Goal: Information Seeking & Learning: Learn about a topic

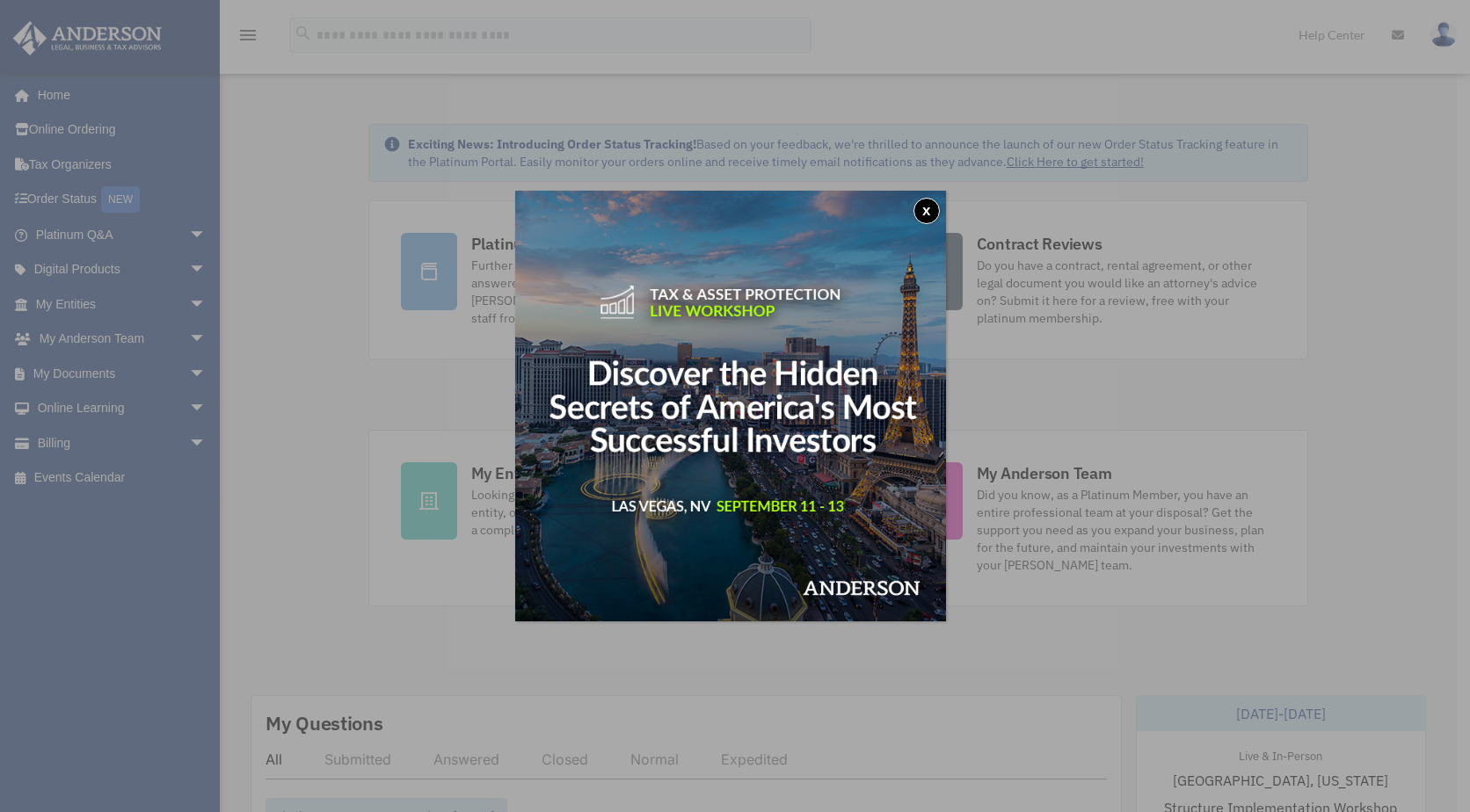
click at [937, 208] on button "x" at bounding box center [926, 210] width 27 height 27
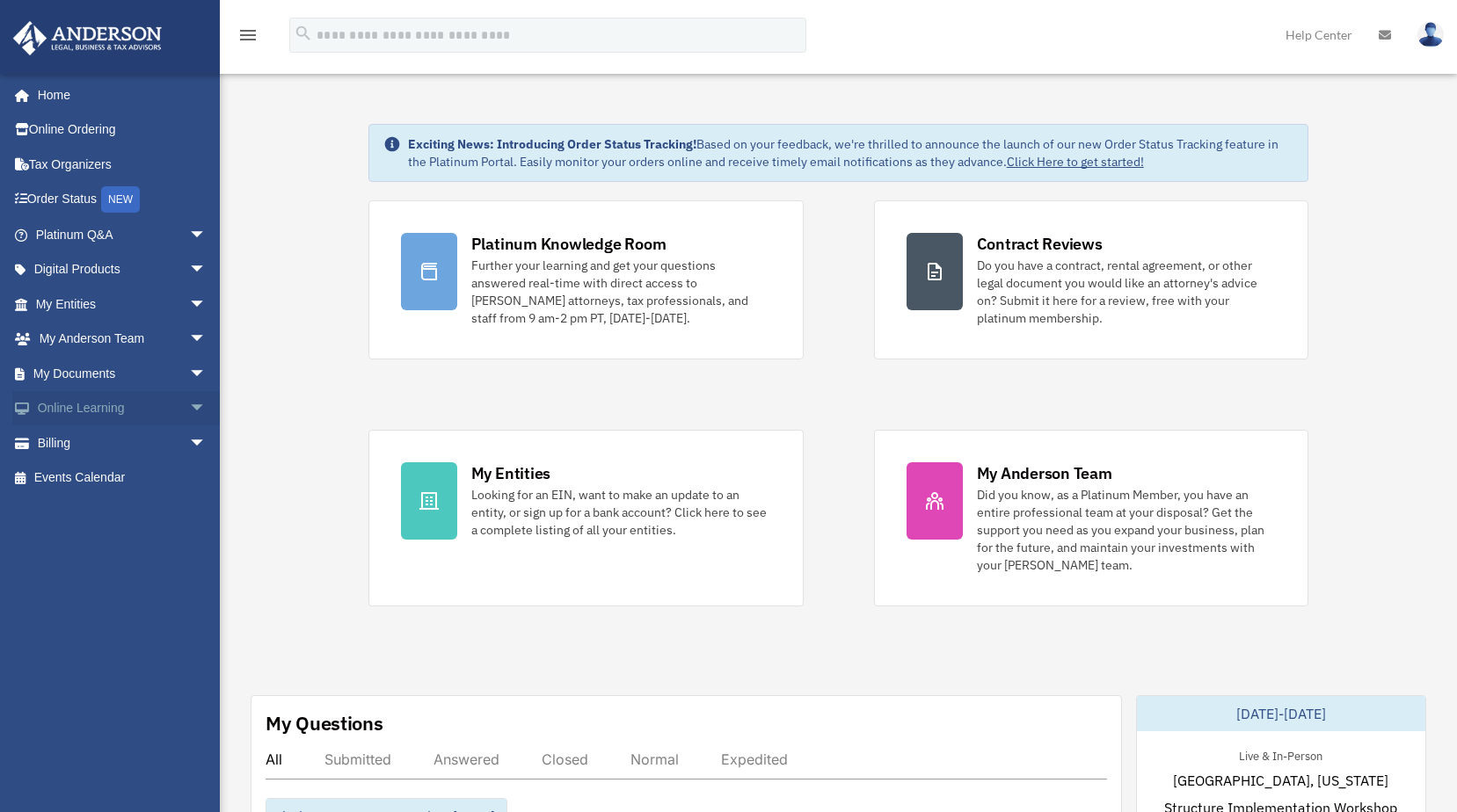
click at [190, 406] on span "arrow_drop_down" at bounding box center [207, 408] width 36 height 37
click at [88, 438] on link "Courses" at bounding box center [128, 443] width 208 height 36
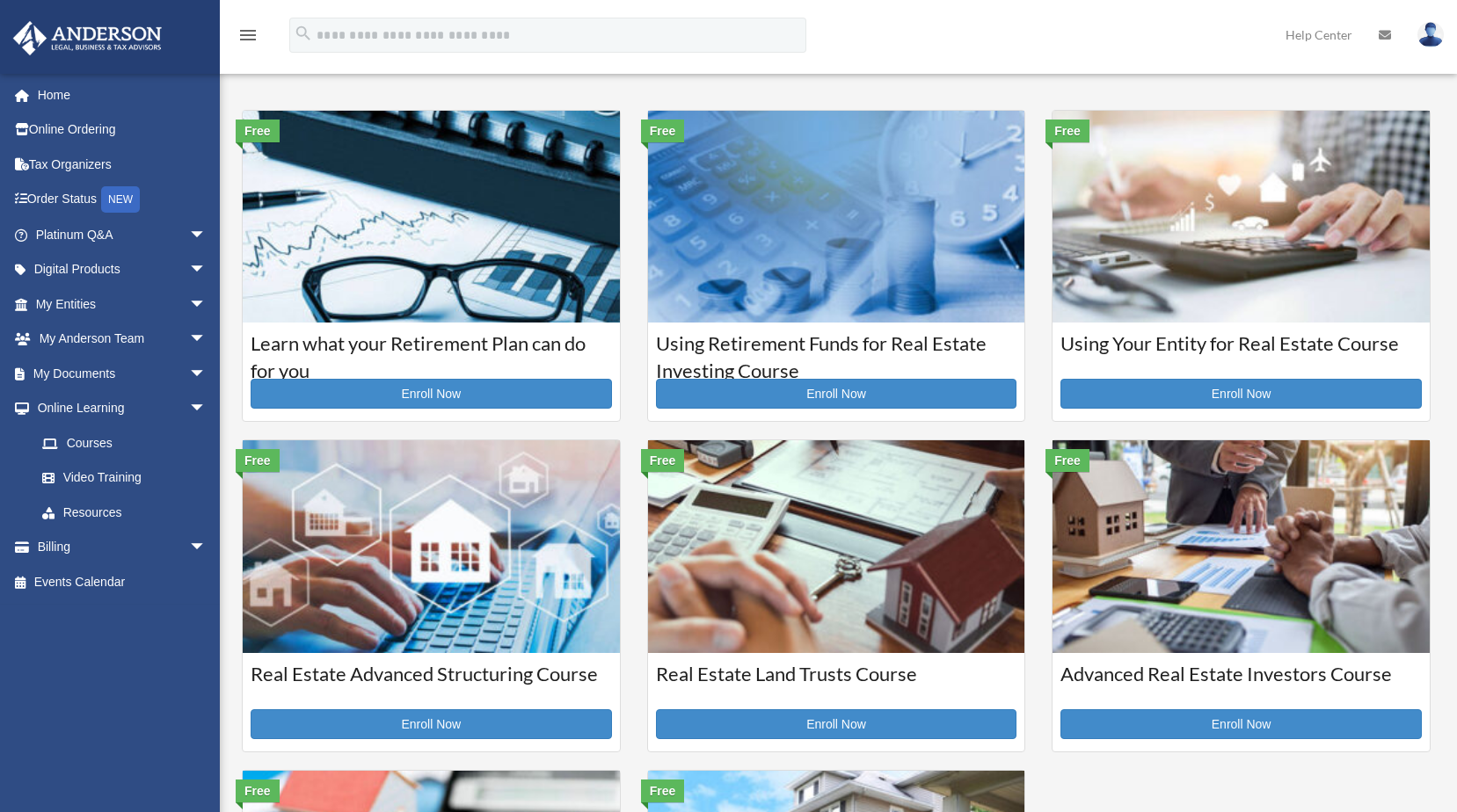
click at [849, 353] on h3 "Using Retirement Funds for Real Estate Investing Course" at bounding box center [836, 352] width 361 height 44
click at [111, 473] on link "Video Training" at bounding box center [128, 479] width 208 height 36
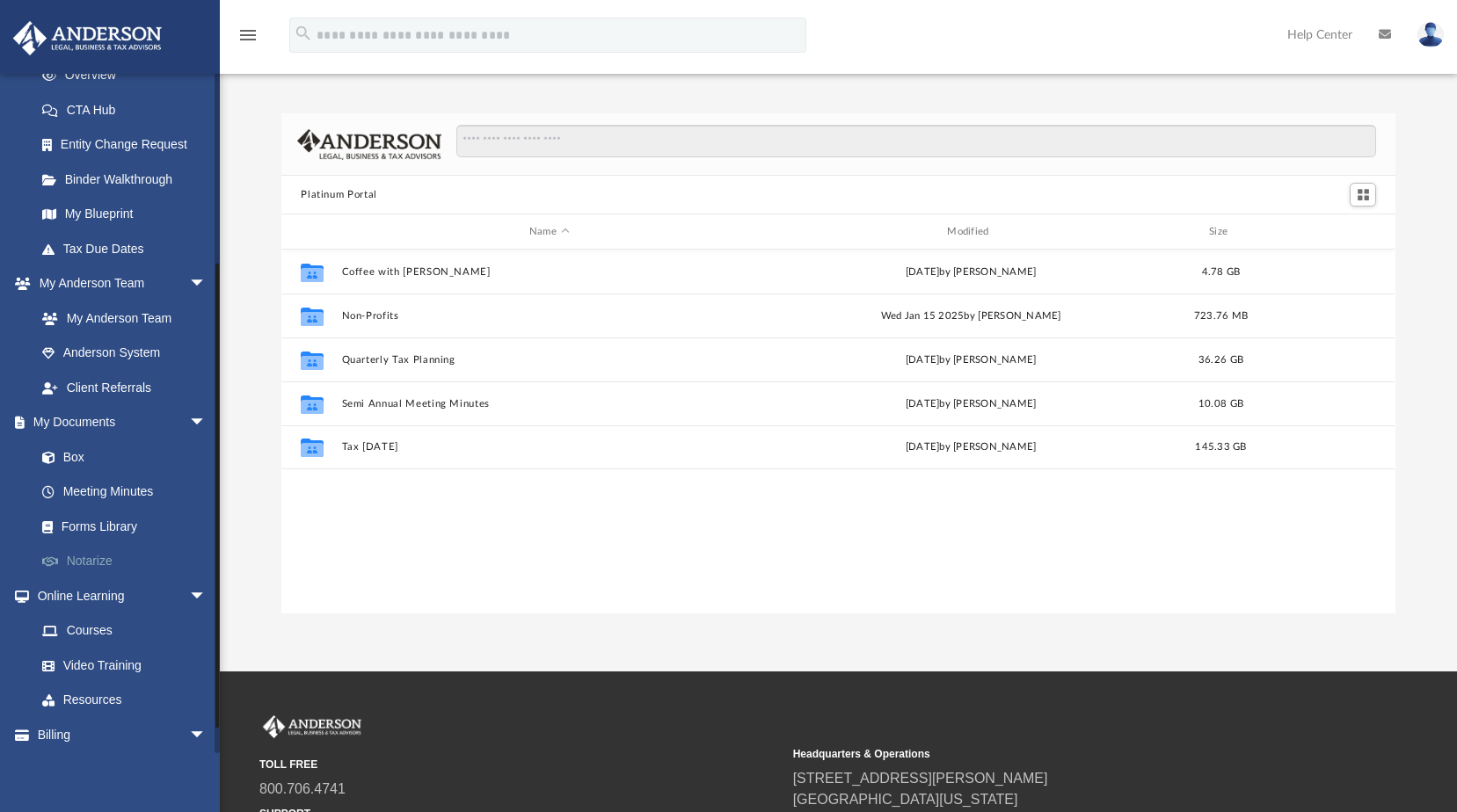
scroll to position [302, 0]
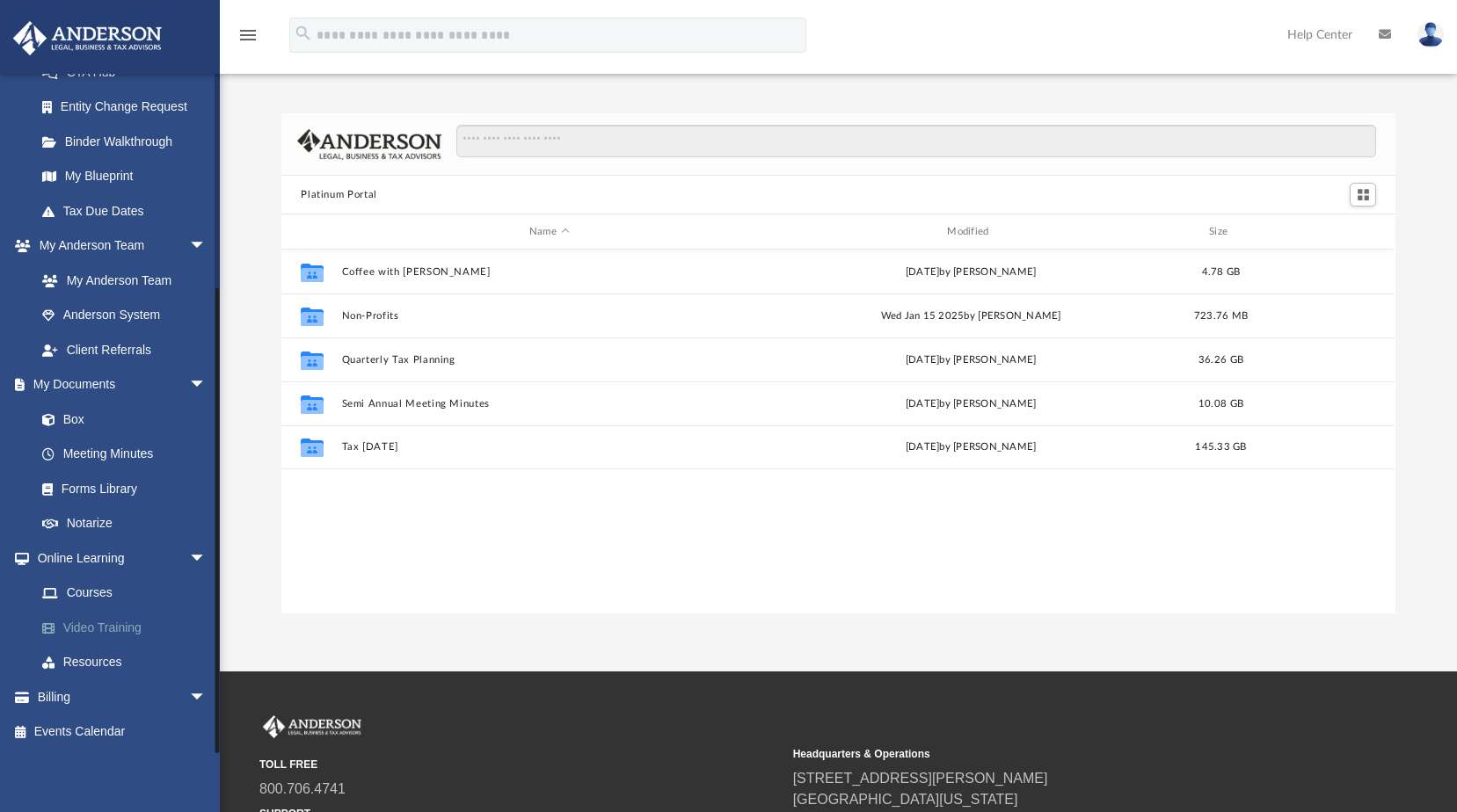
click at [94, 628] on link "Video Training" at bounding box center [128, 627] width 208 height 36
click at [190, 693] on span "arrow_drop_down" at bounding box center [207, 698] width 36 height 37
click at [107, 591] on link "Courses" at bounding box center [128, 593] width 208 height 36
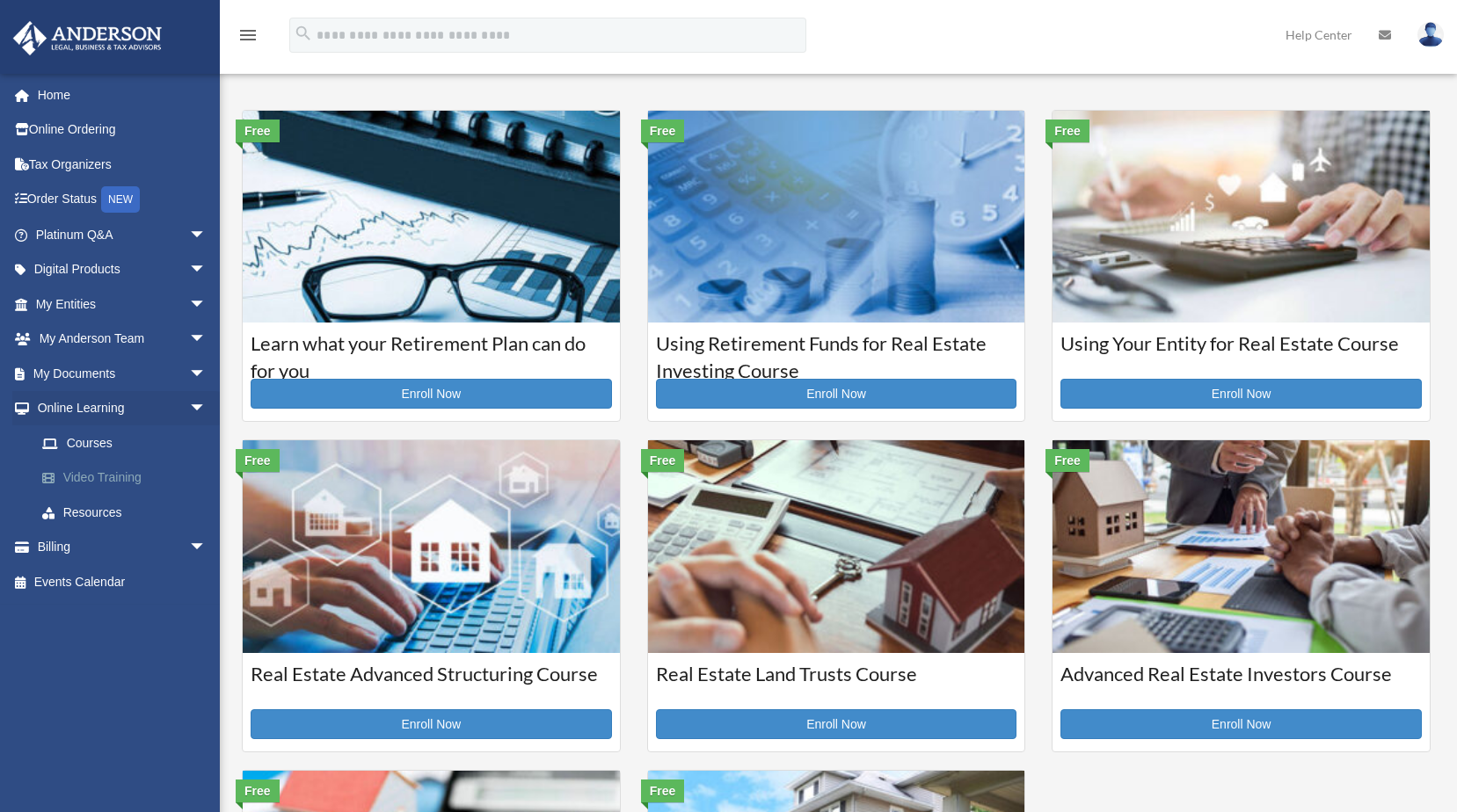
click at [93, 465] on link "Video Training" at bounding box center [128, 479] width 208 height 36
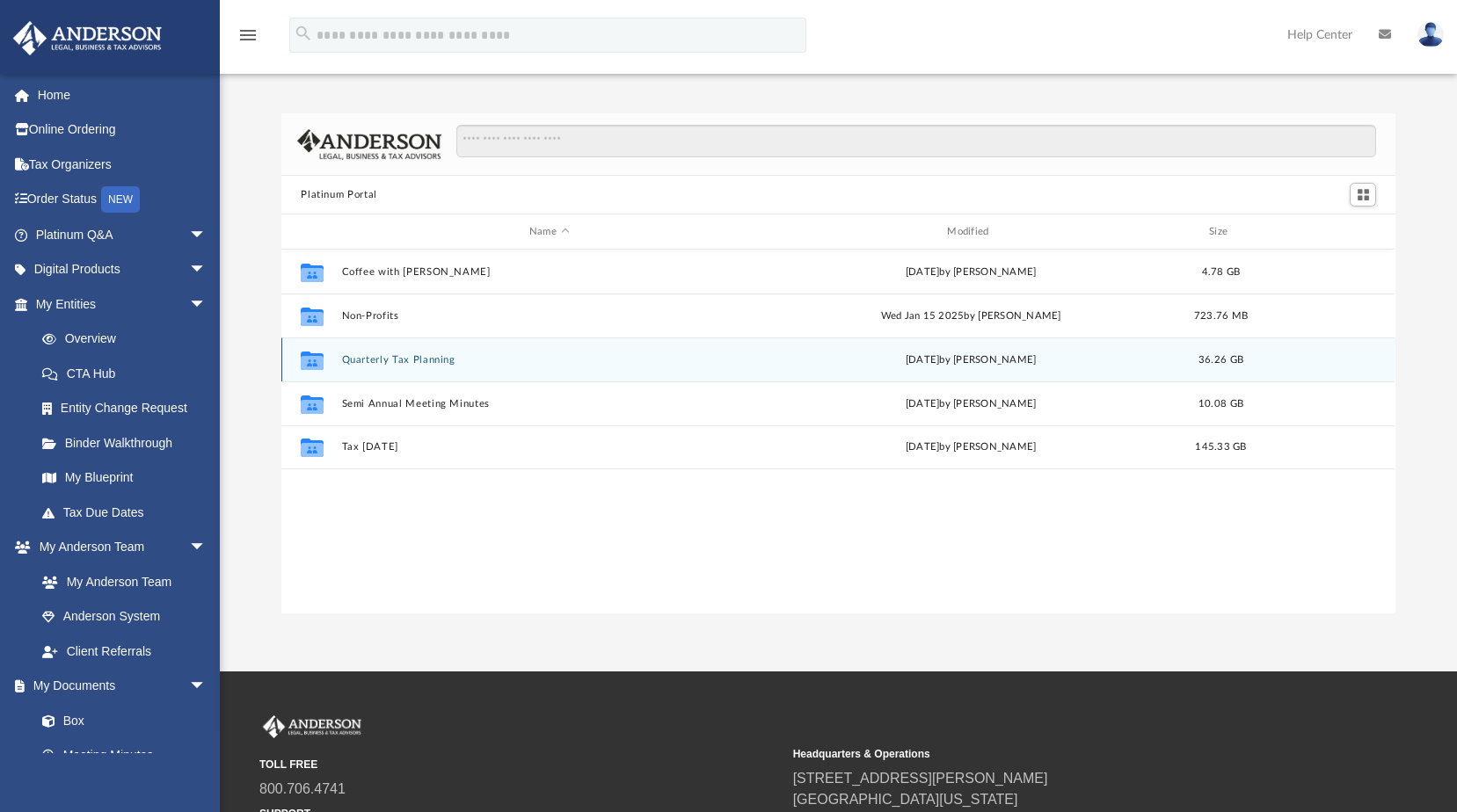
scroll to position [387, 1101]
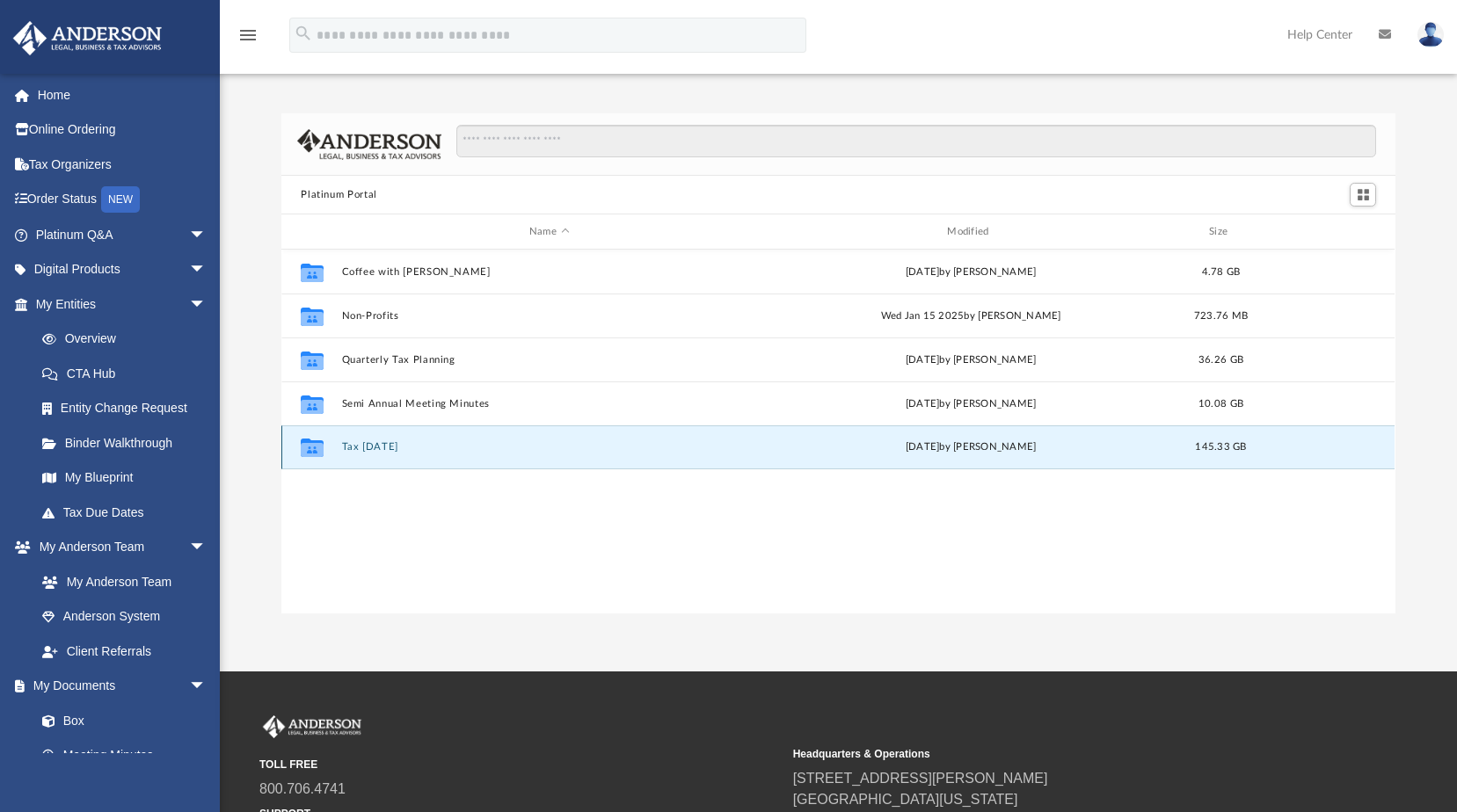
click at [383, 442] on button "Tax [DATE]" at bounding box center [549, 447] width 415 height 12
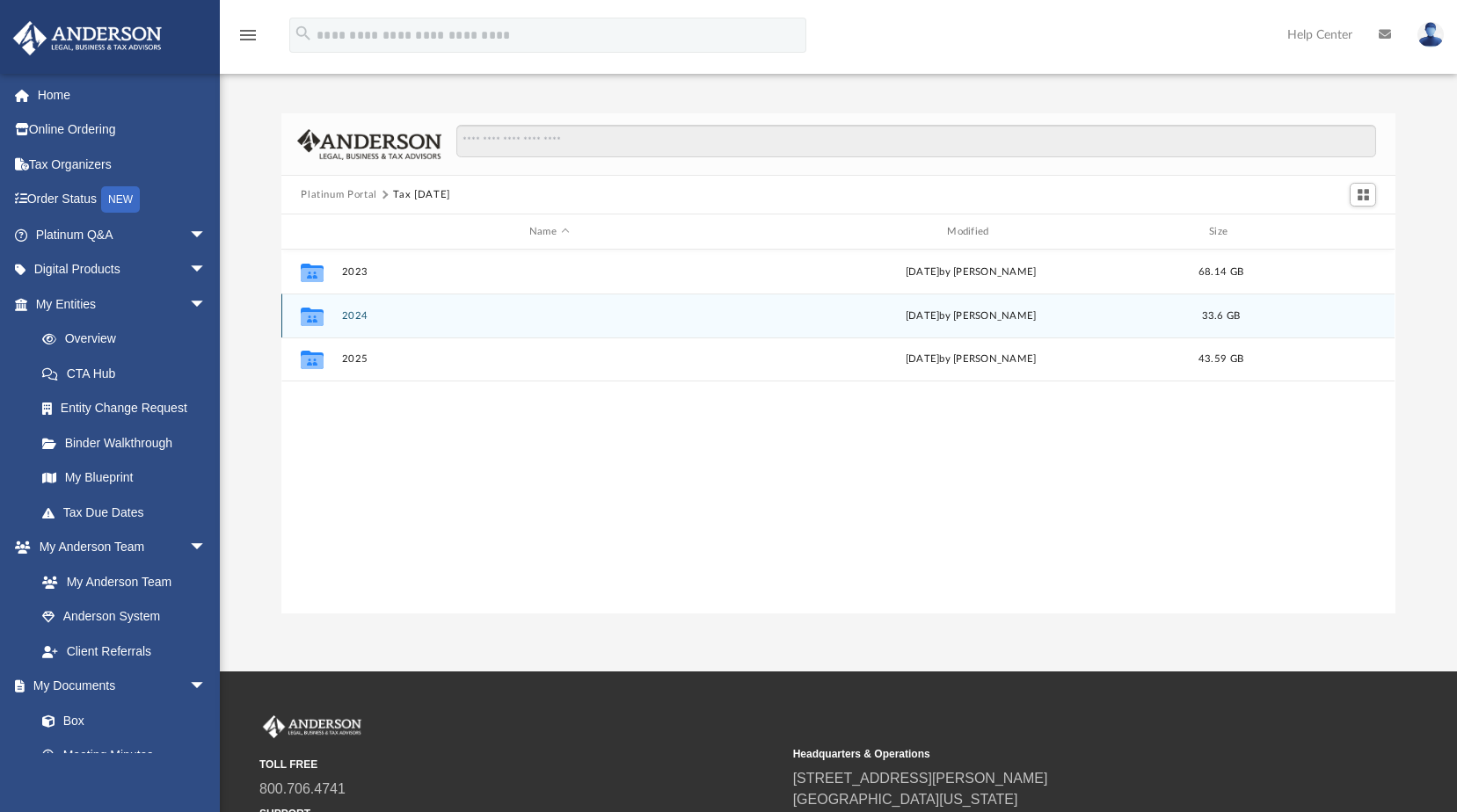
click at [371, 312] on button "2024" at bounding box center [549, 316] width 415 height 12
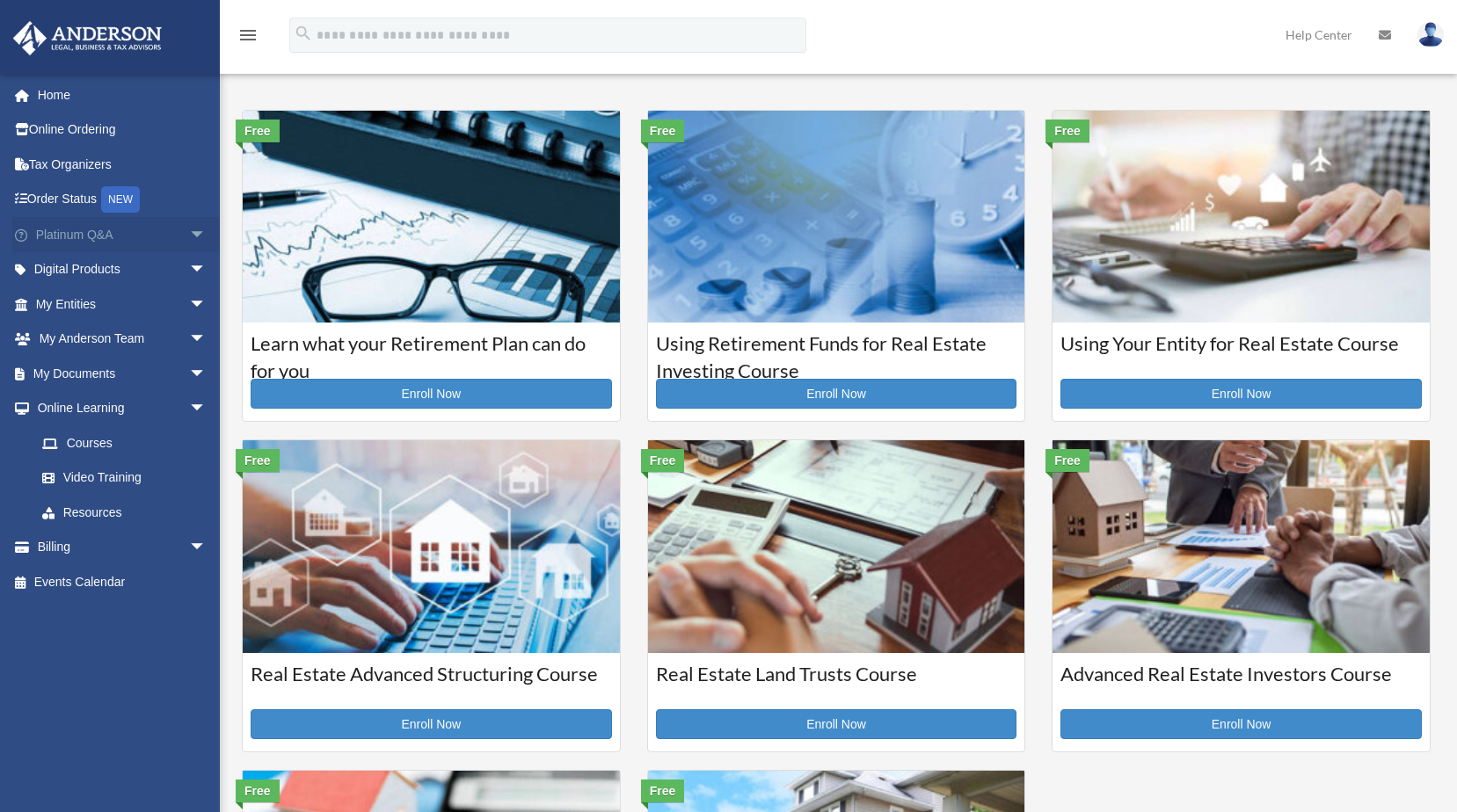
click at [124, 237] on link "Platinum Q&A arrow_drop_down" at bounding box center [122, 235] width 221 height 36
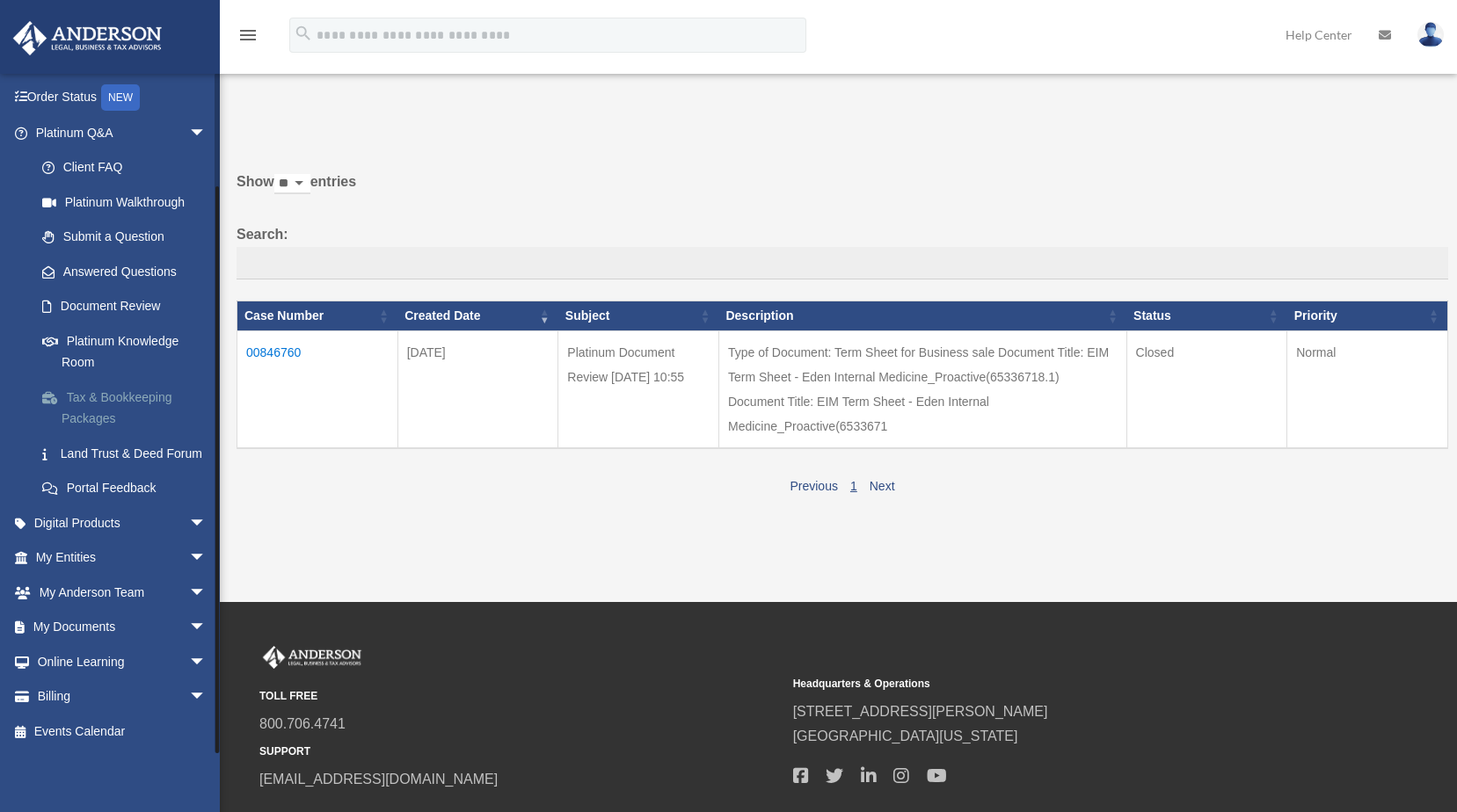
scroll to position [88, 0]
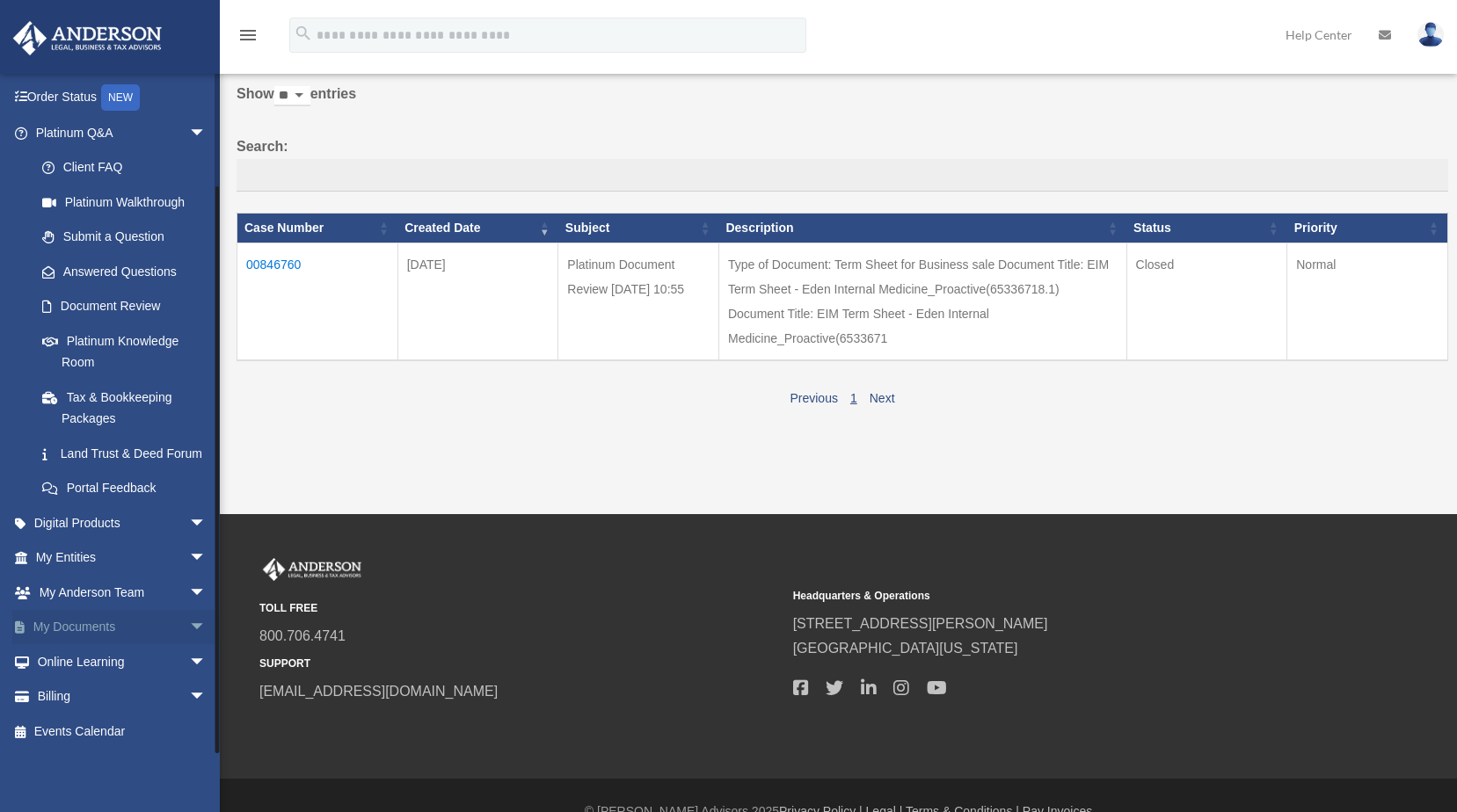
click at [190, 624] on span "arrow_drop_down" at bounding box center [207, 627] width 36 height 37
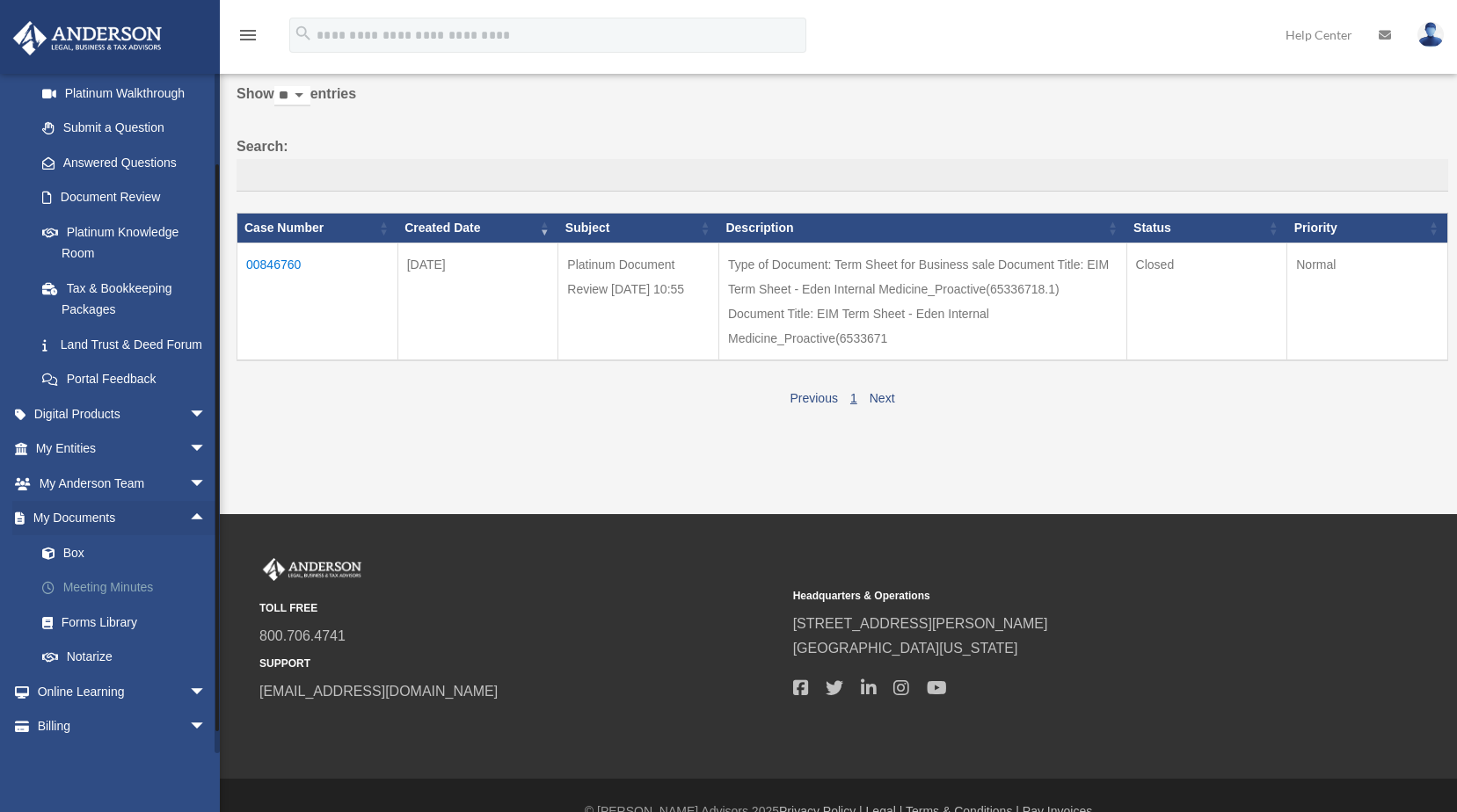
scroll to position [261, 0]
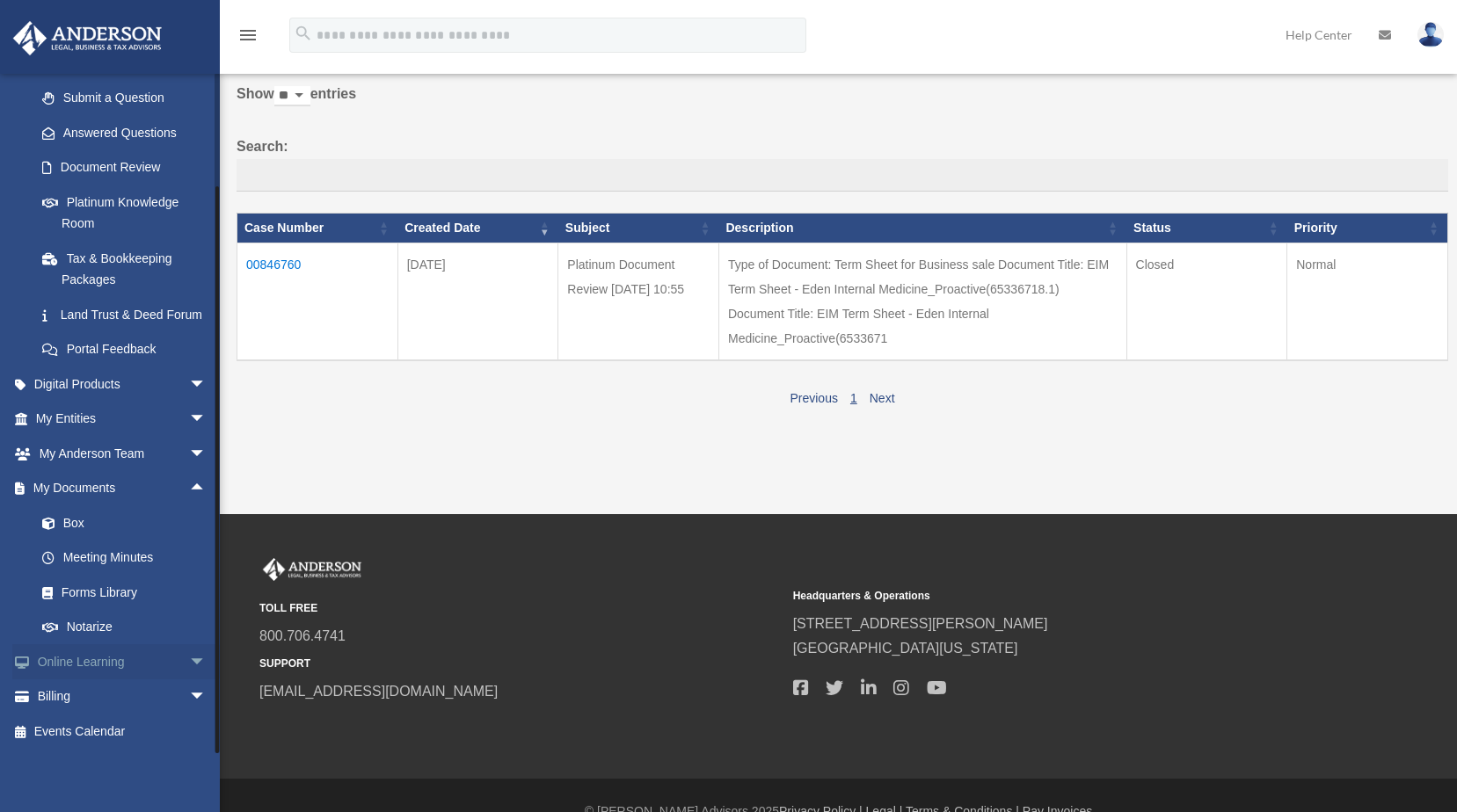
click at [190, 655] on span "arrow_drop_down" at bounding box center [207, 662] width 36 height 37
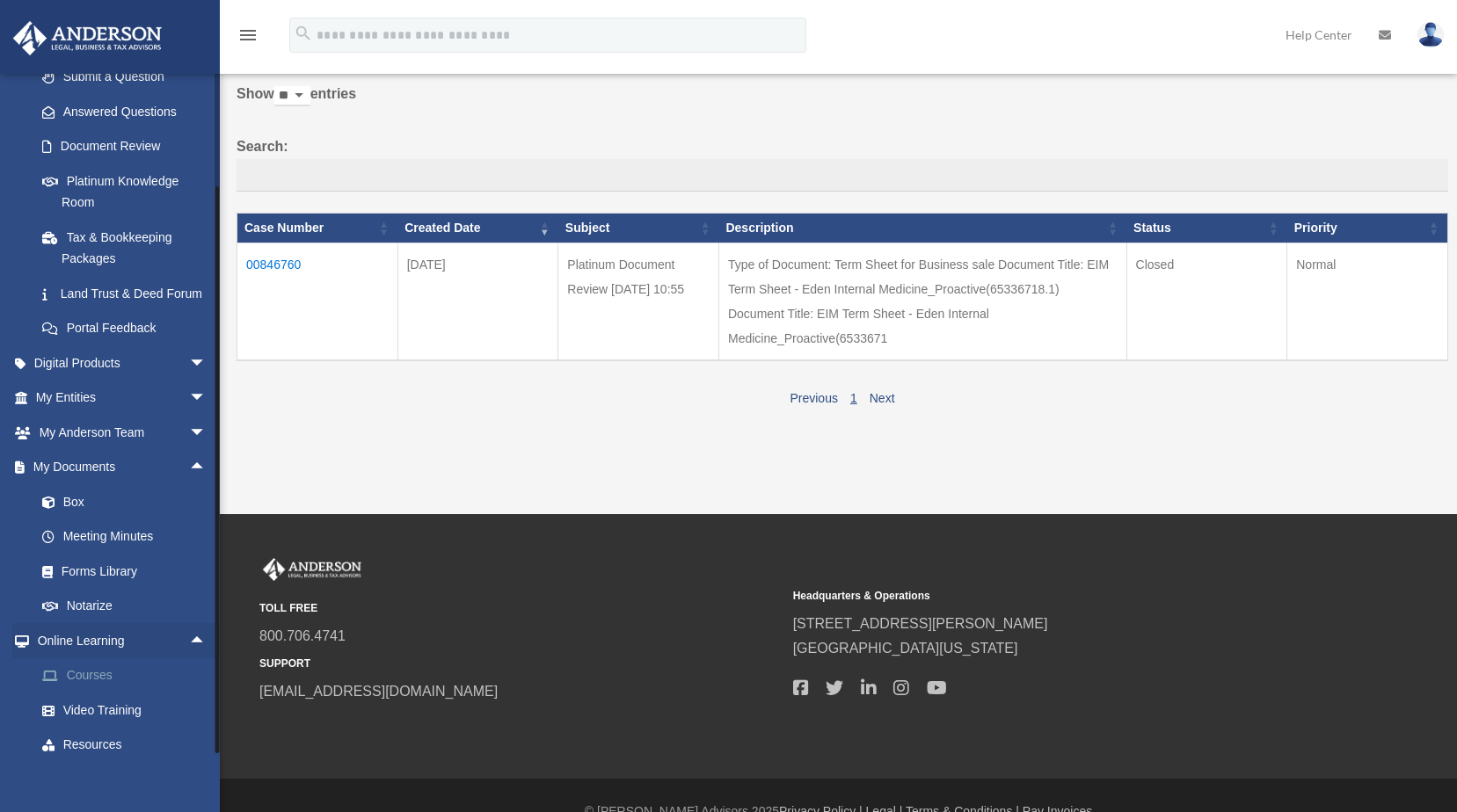
click at [82, 694] on link "Courses" at bounding box center [128, 676] width 208 height 36
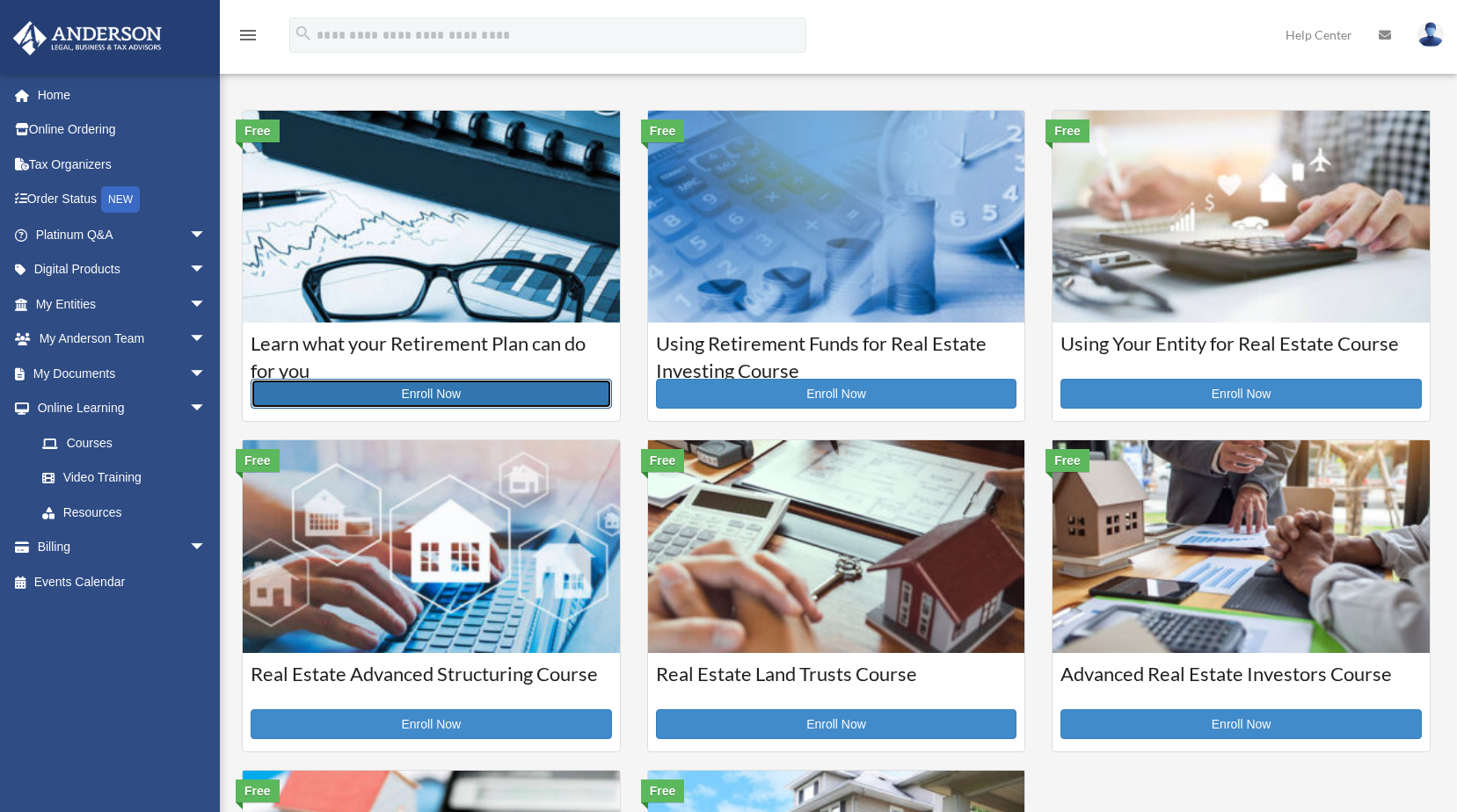
click at [446, 397] on link "Enroll Now" at bounding box center [431, 394] width 361 height 30
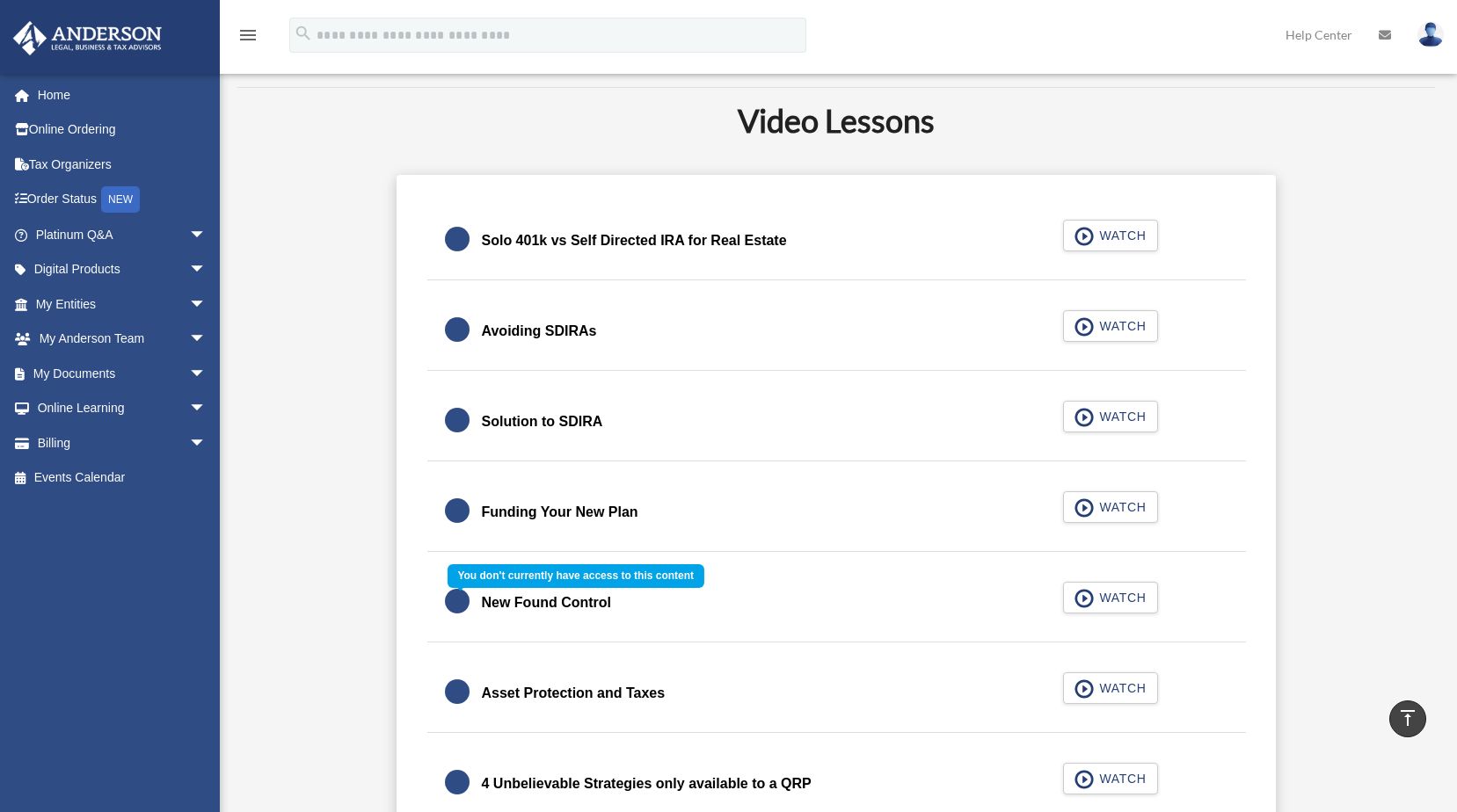
scroll to position [156, 0]
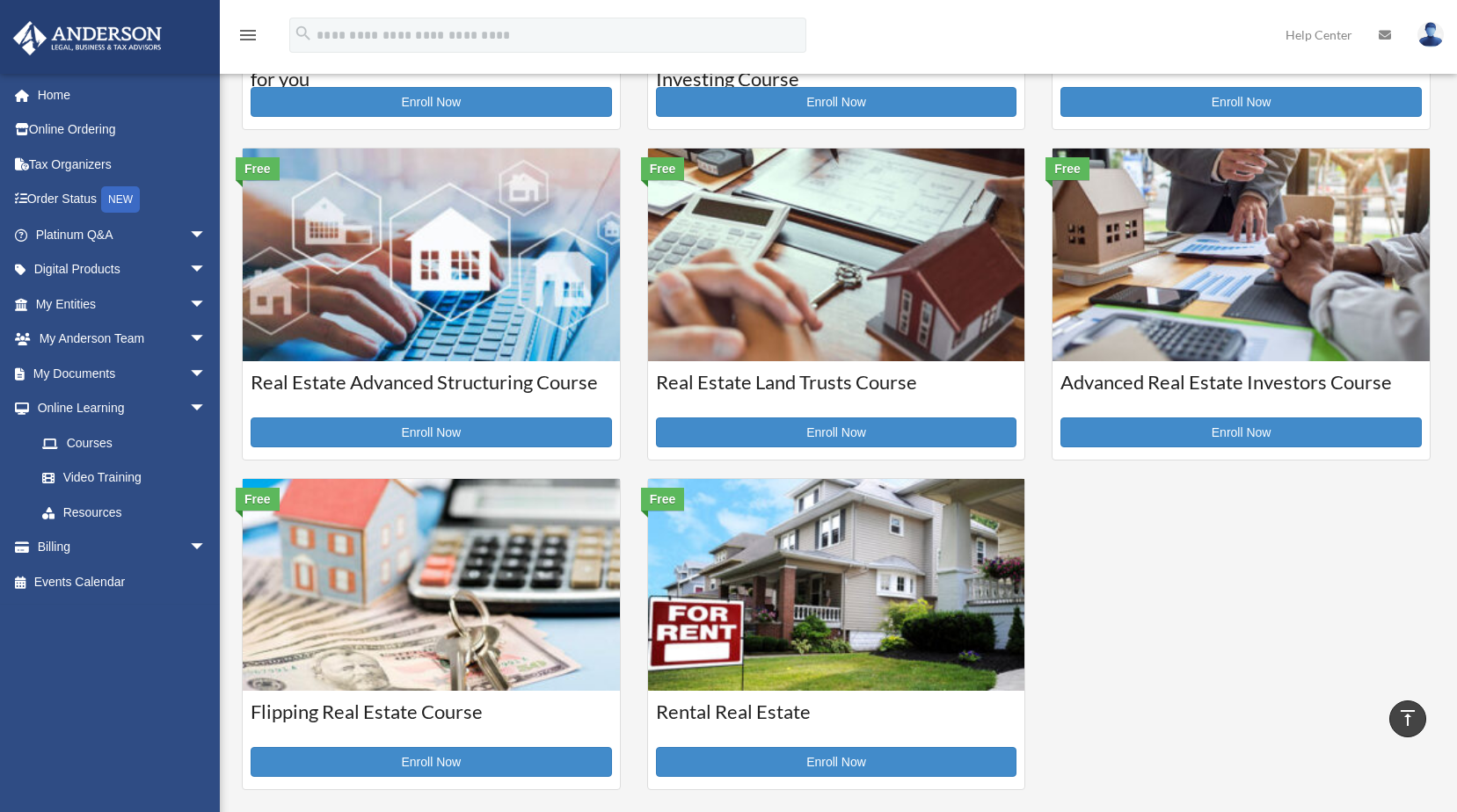
scroll to position [176, 0]
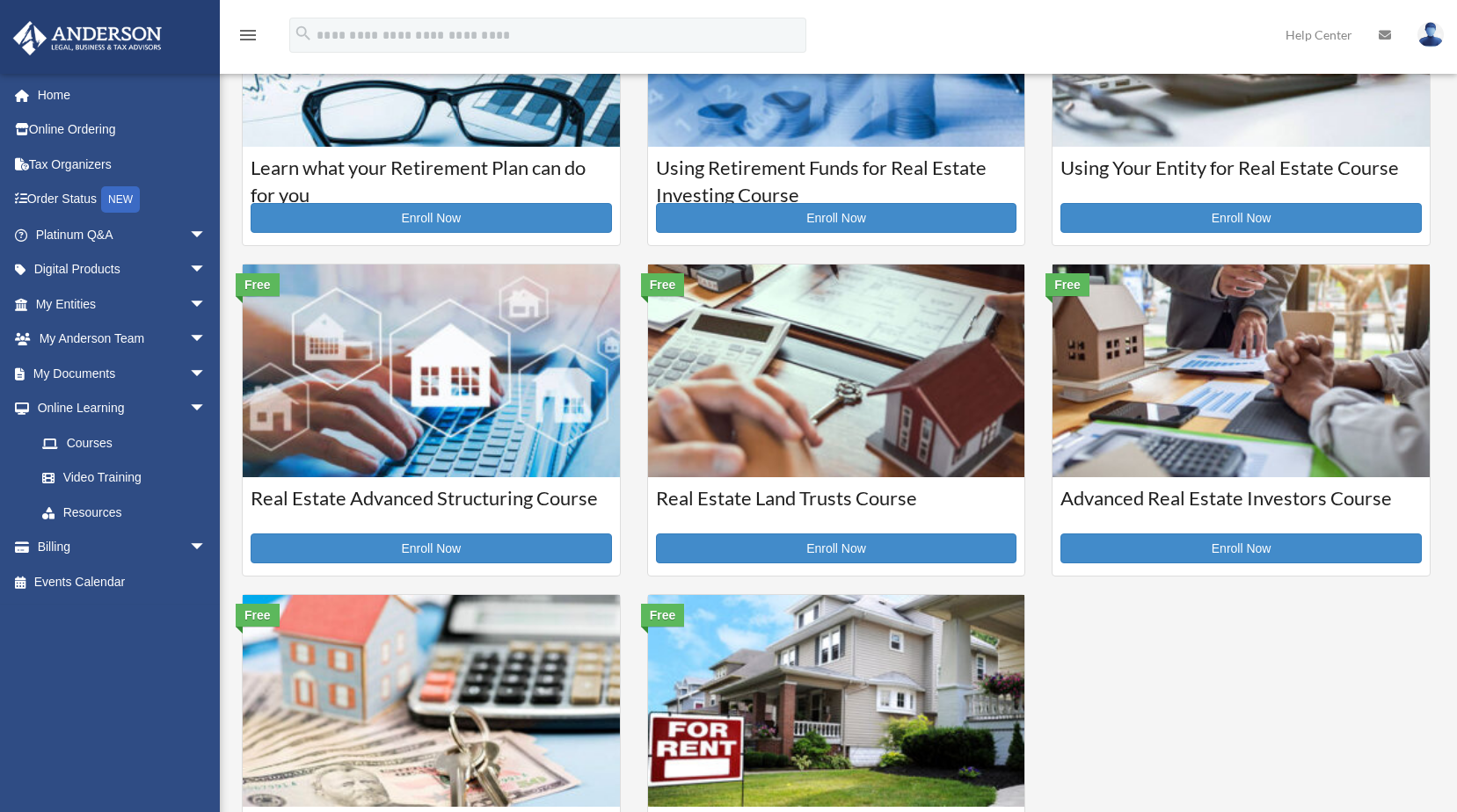
click at [1255, 404] on img at bounding box center [1241, 370] width 377 height 212
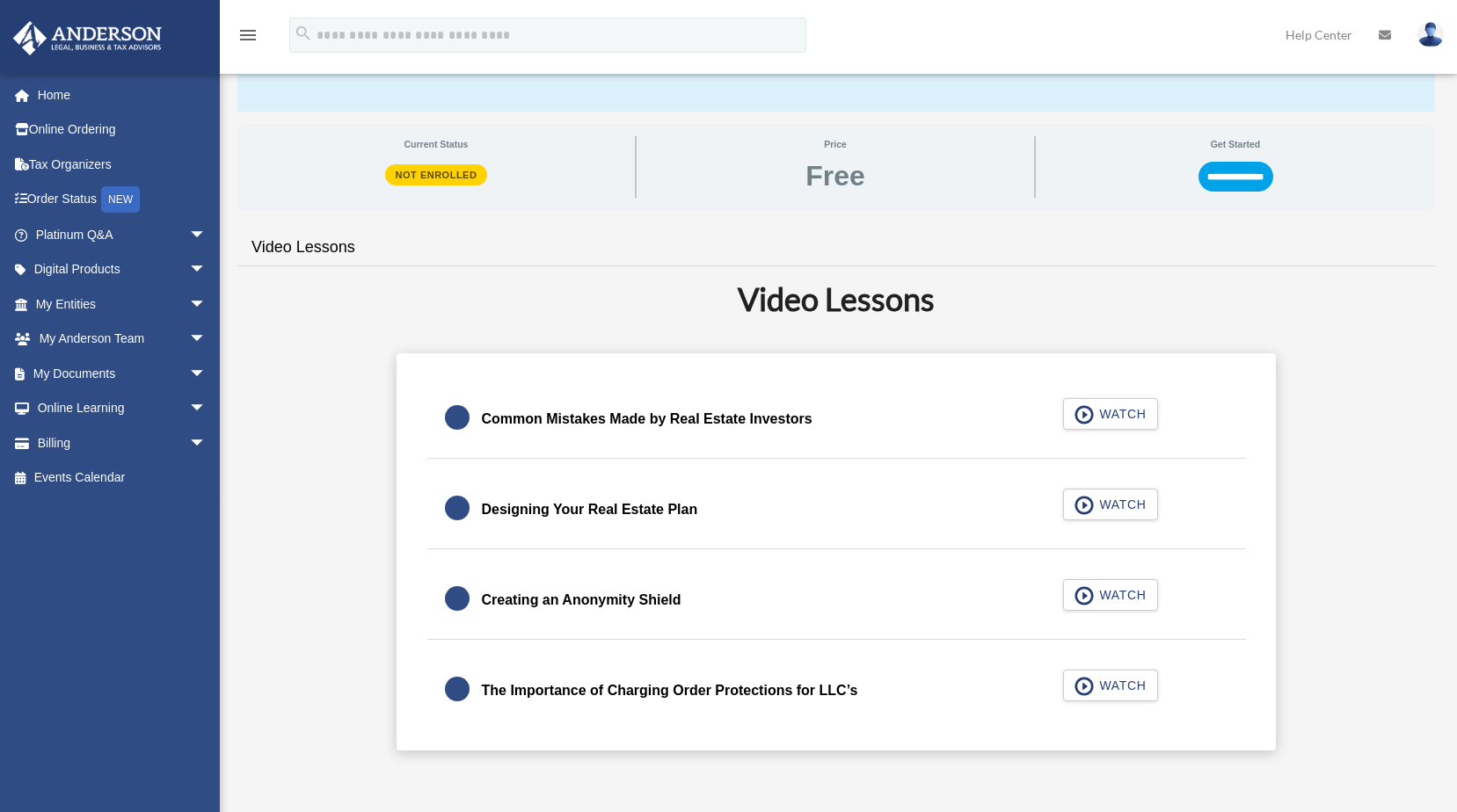
scroll to position [263, 0]
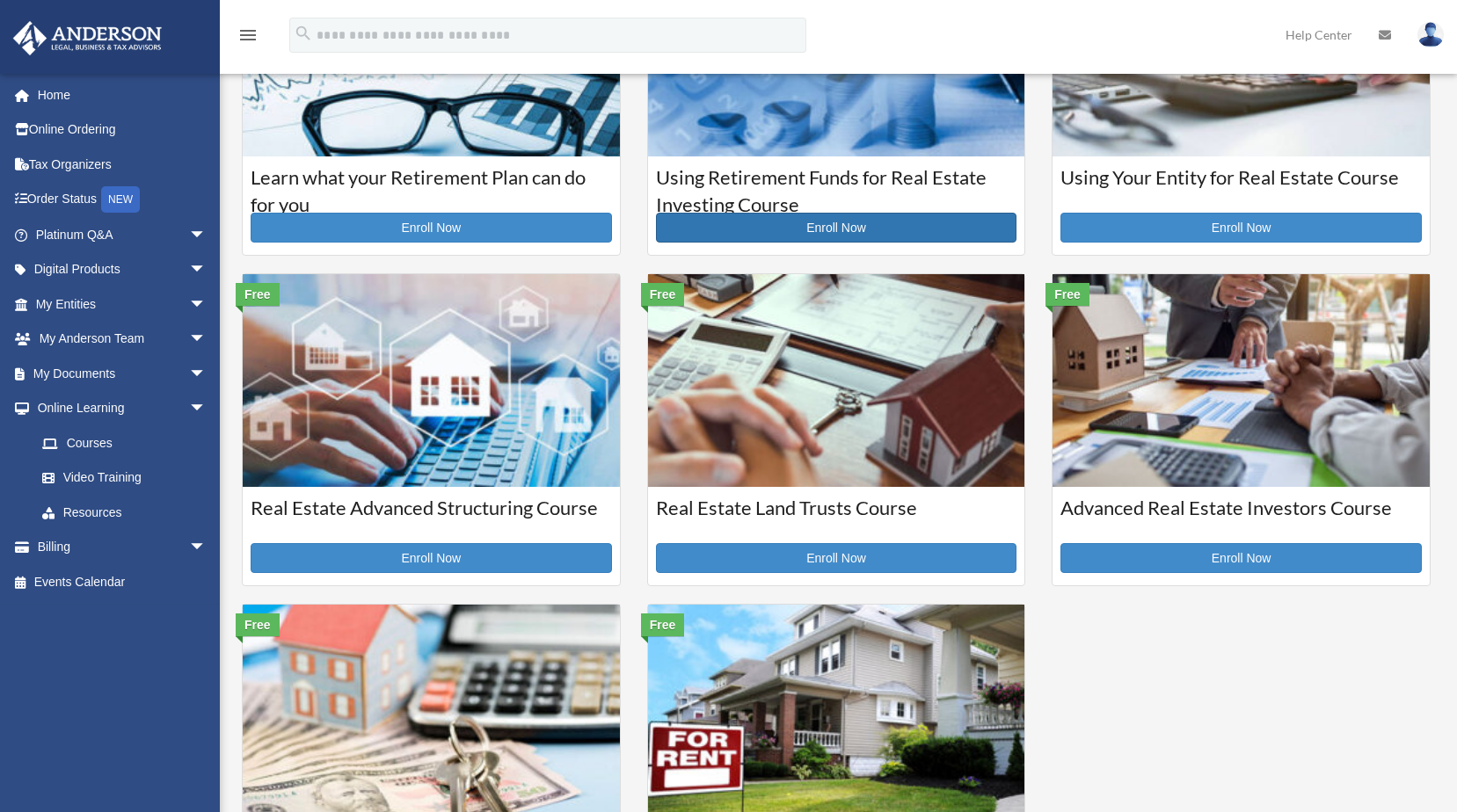
scroll to position [176, 0]
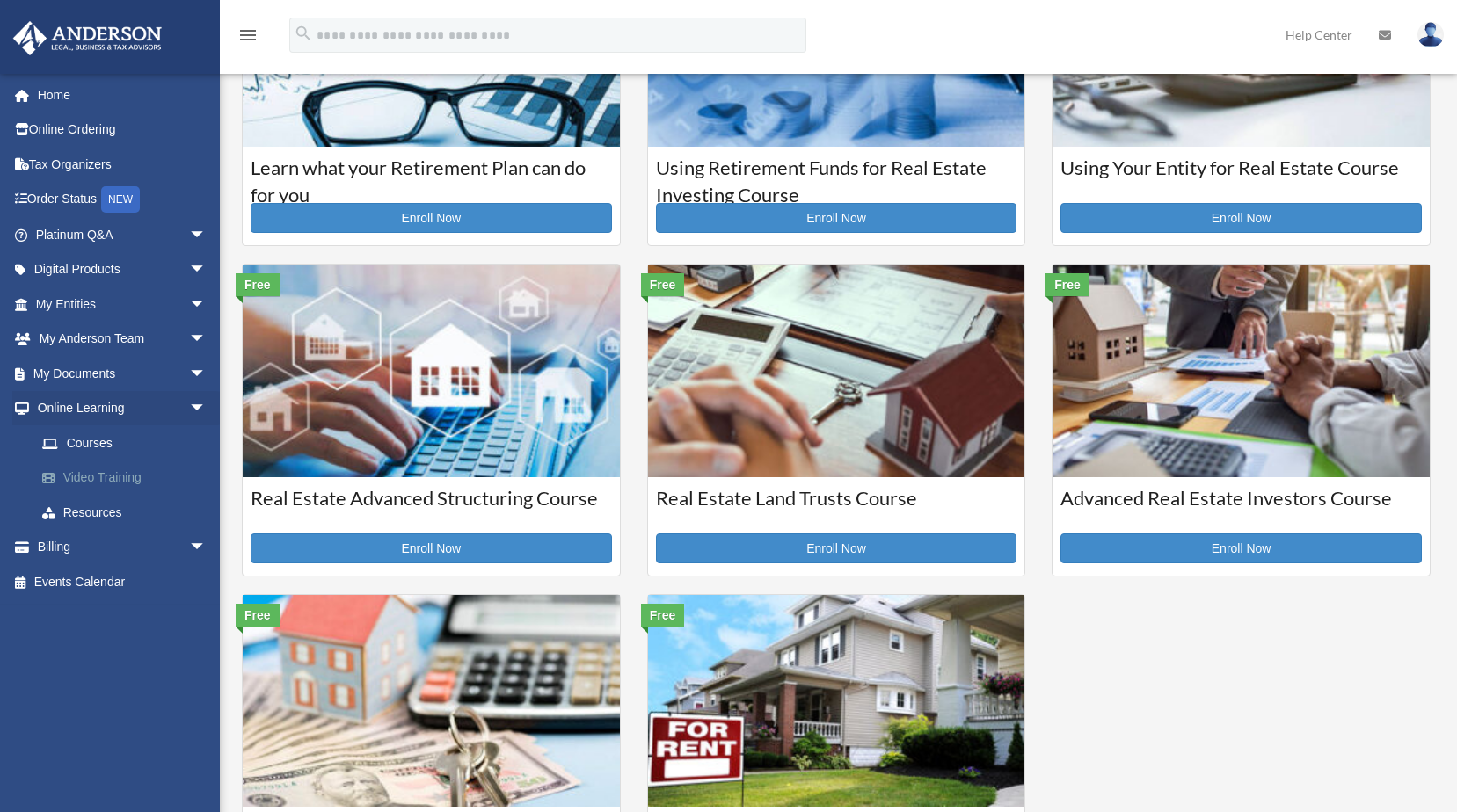
click at [96, 473] on link "Video Training" at bounding box center [128, 479] width 208 height 36
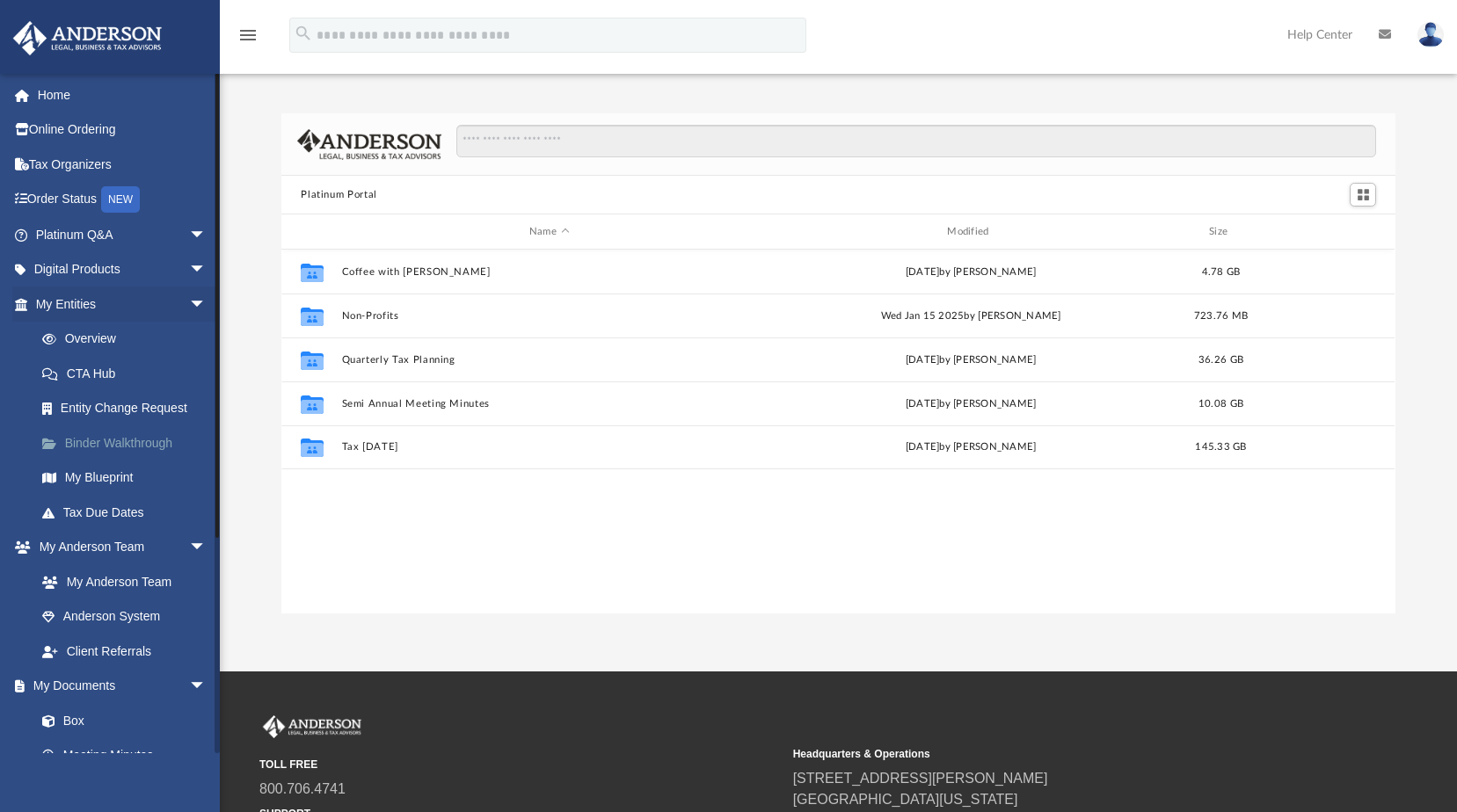
scroll to position [387, 1101]
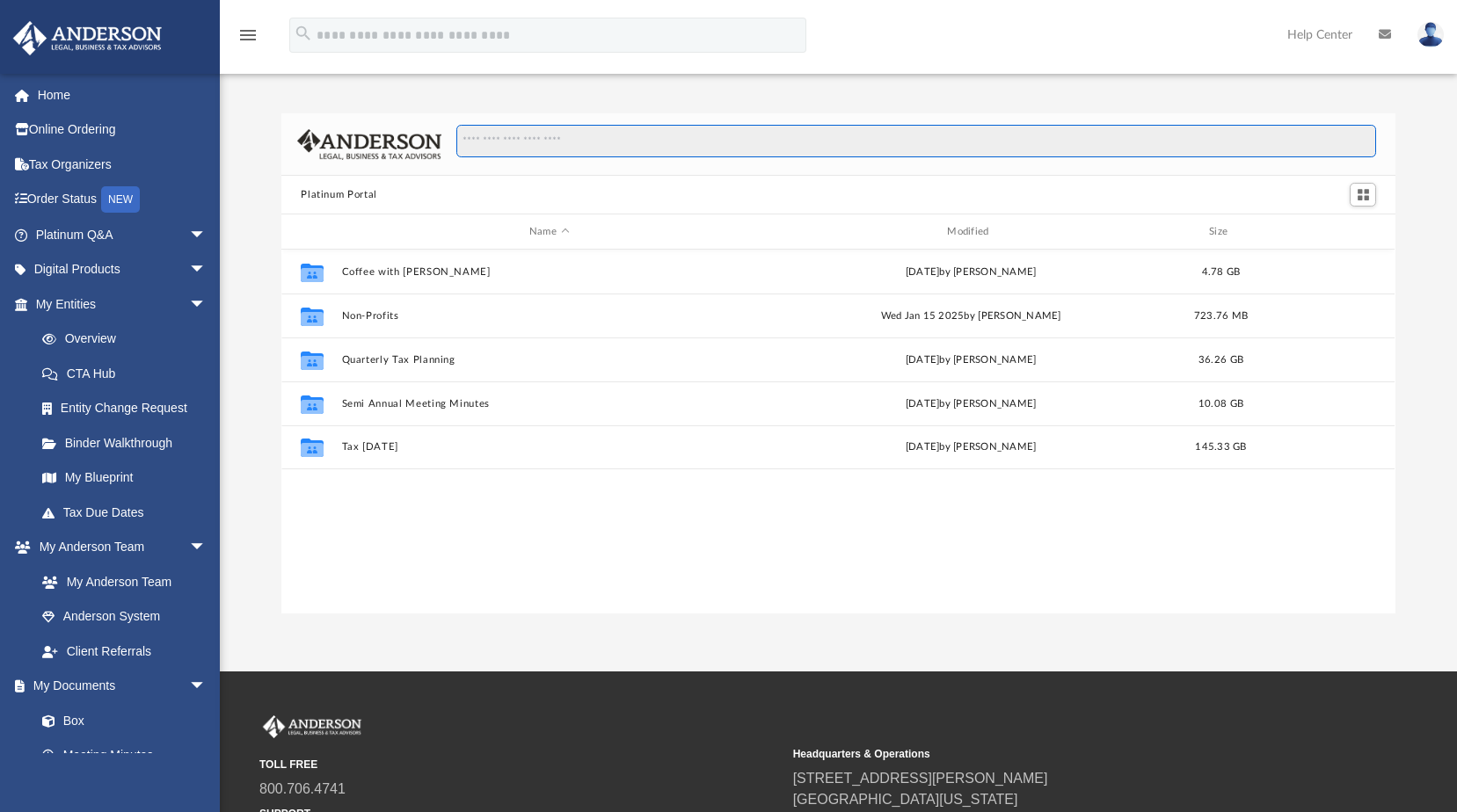
click at [538, 145] on input "Search files and folders" at bounding box center [916, 141] width 920 height 34
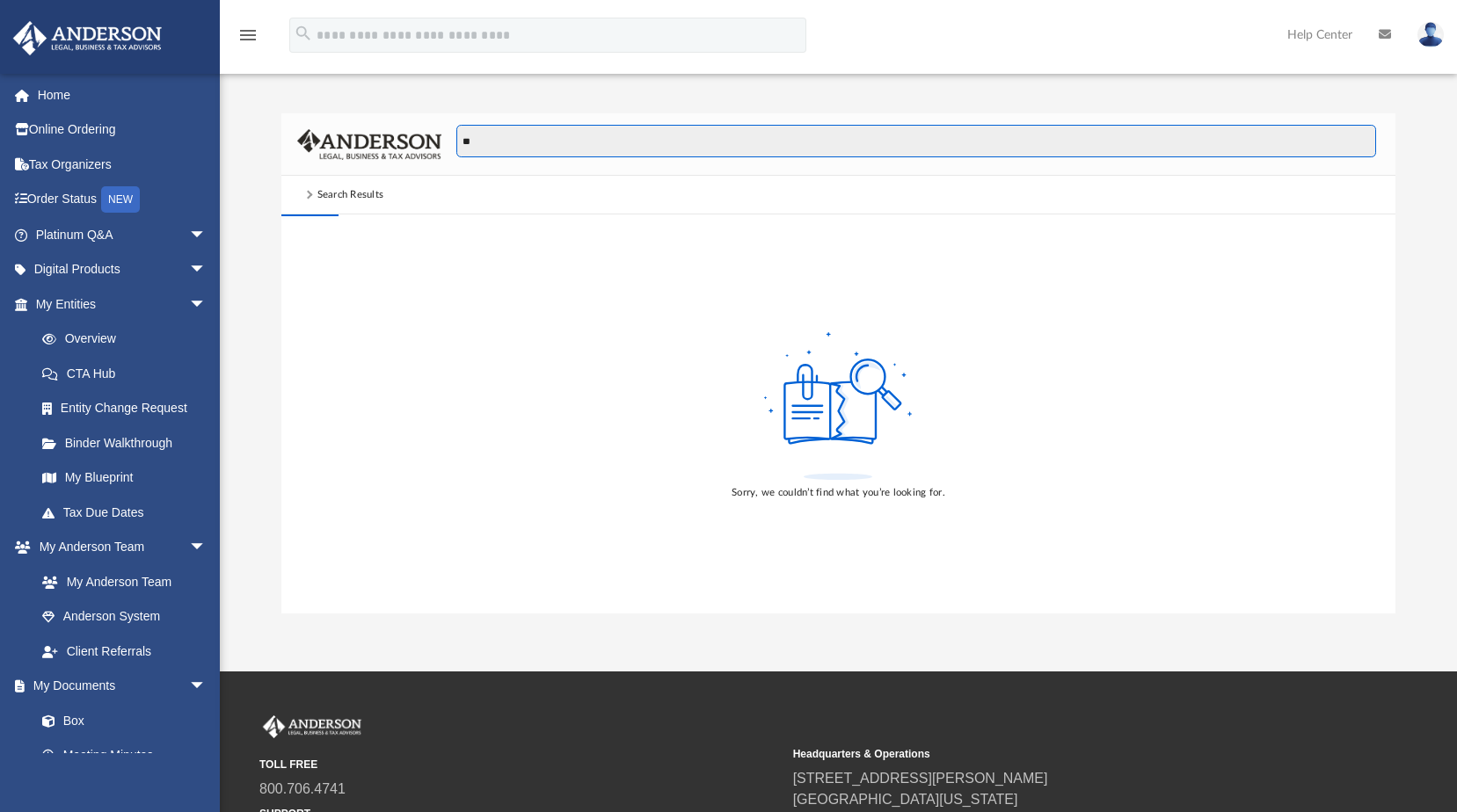
type input "*"
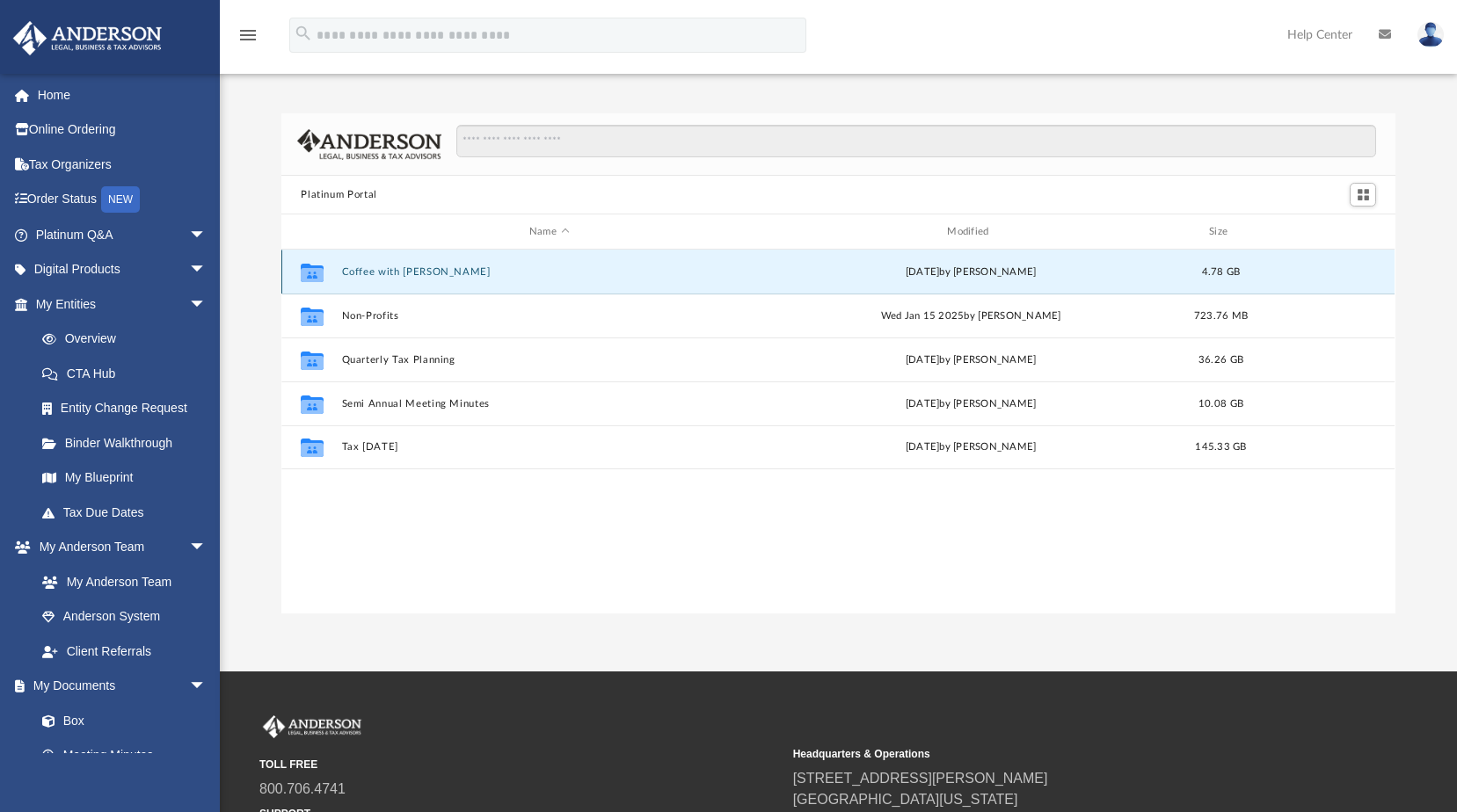
click at [390, 269] on button "Coffee with [PERSON_NAME]" at bounding box center [549, 272] width 415 height 12
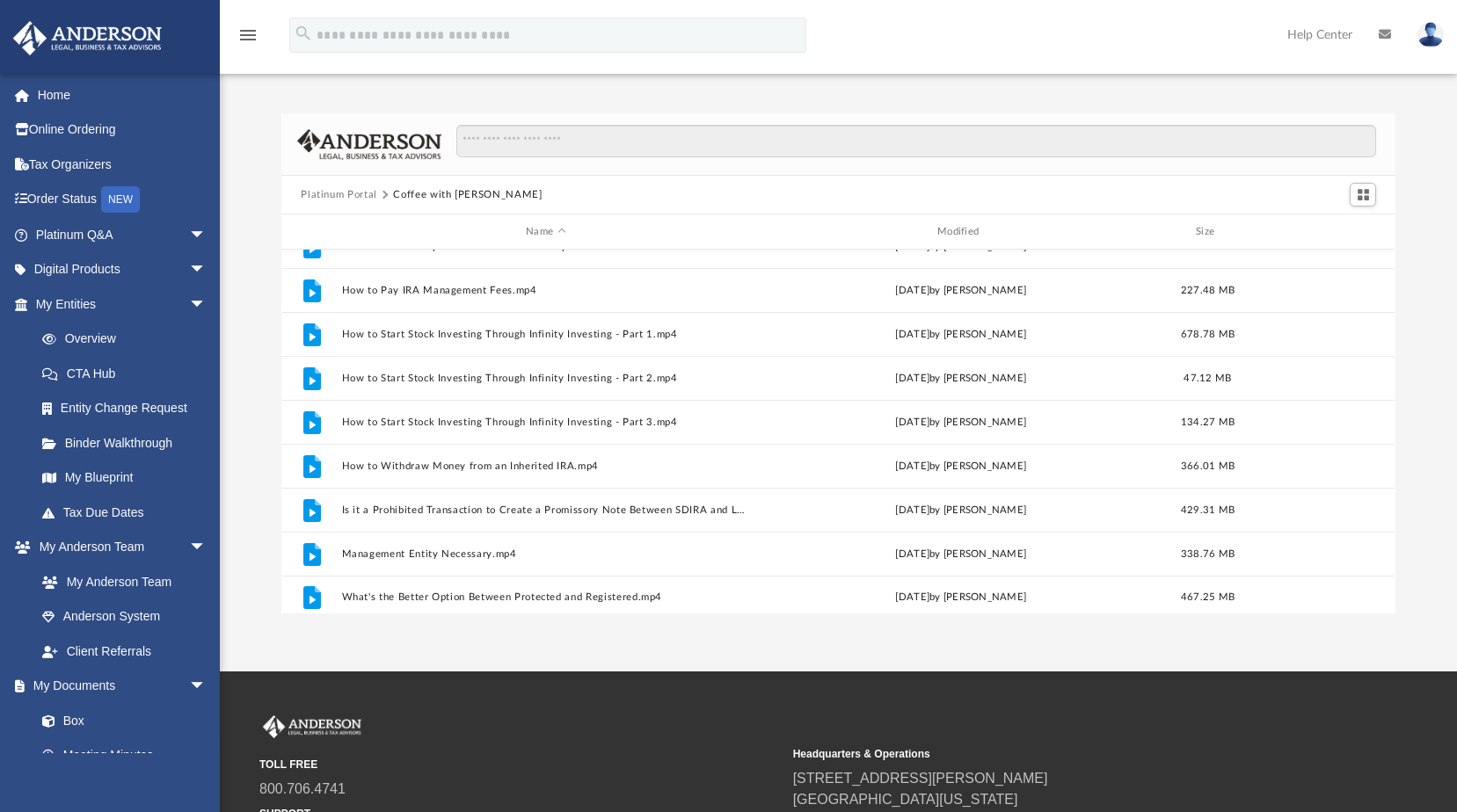
scroll to position [339, 0]
